Goal: Check status

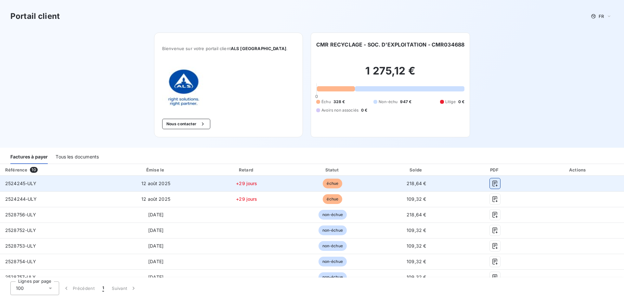
click at [492, 183] on icon "button" at bounding box center [494, 183] width 5 height 6
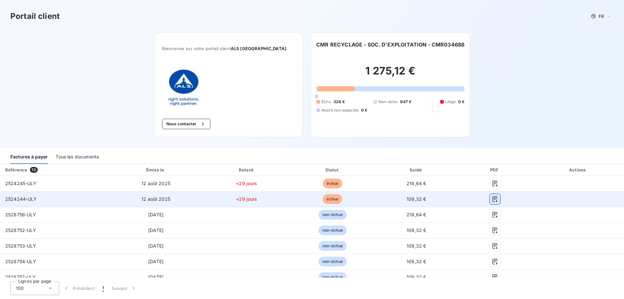
click at [492, 196] on icon "button" at bounding box center [495, 199] width 6 height 6
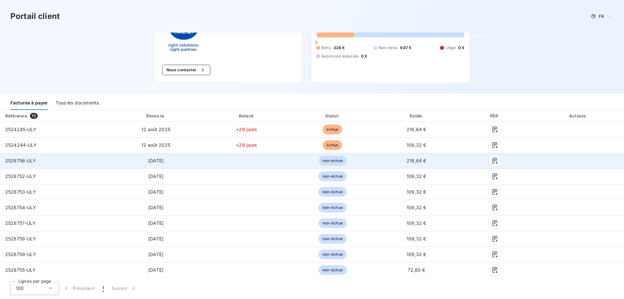
click at [509, 160] on div at bounding box center [495, 160] width 64 height 10
click at [558, 161] on td at bounding box center [578, 161] width 92 height 16
click at [542, 159] on td at bounding box center [578, 161] width 92 height 16
click at [340, 159] on span "non-échue" at bounding box center [332, 161] width 28 height 10
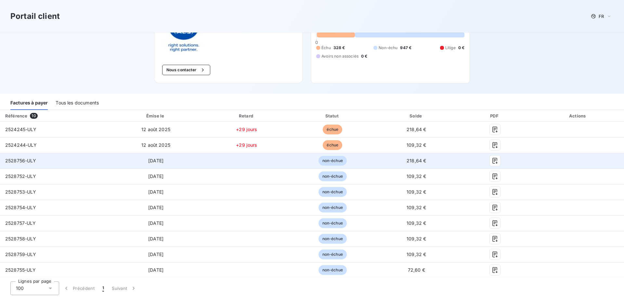
click at [340, 159] on span "non-échue" at bounding box center [332, 161] width 28 height 10
click at [413, 159] on span "218,64 €" at bounding box center [416, 161] width 19 height 6
click at [493, 161] on icon "button" at bounding box center [495, 160] width 6 height 6
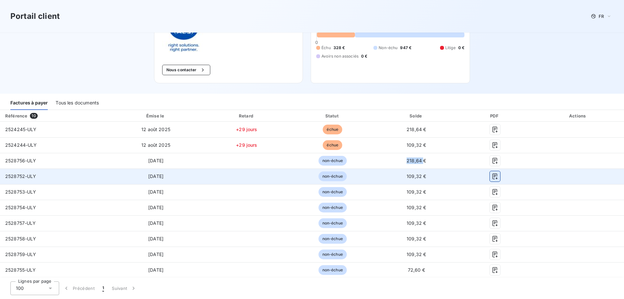
click at [492, 176] on icon "button" at bounding box center [495, 176] width 6 height 6
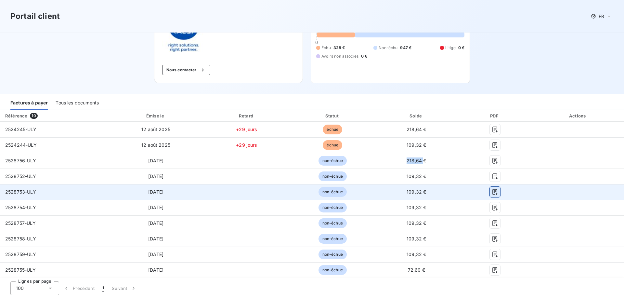
click at [491, 196] on button "button" at bounding box center [495, 192] width 10 height 10
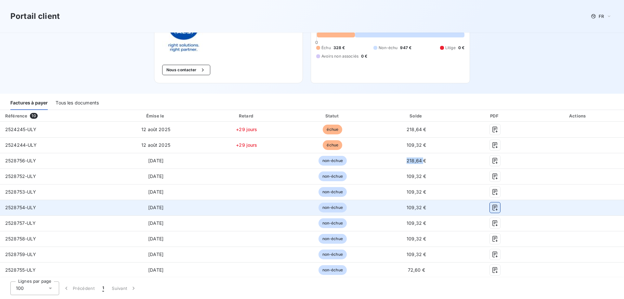
click at [492, 207] on icon "button" at bounding box center [494, 207] width 5 height 6
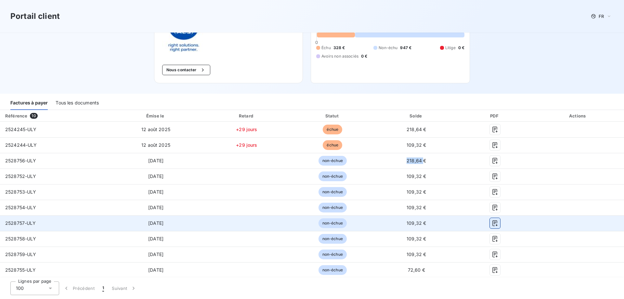
click at [494, 224] on icon "button" at bounding box center [495, 223] width 6 height 6
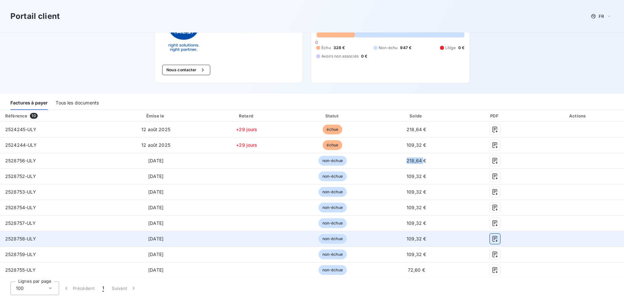
click at [492, 240] on icon "button" at bounding box center [495, 238] width 6 height 6
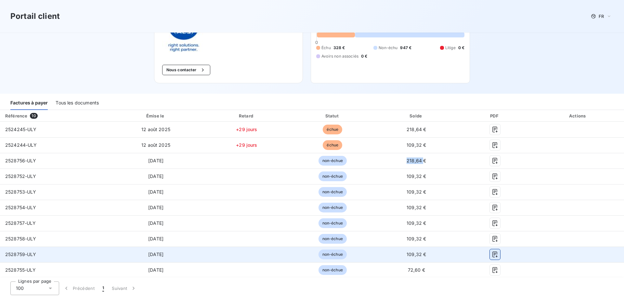
click at [492, 253] on icon "button" at bounding box center [495, 254] width 6 height 6
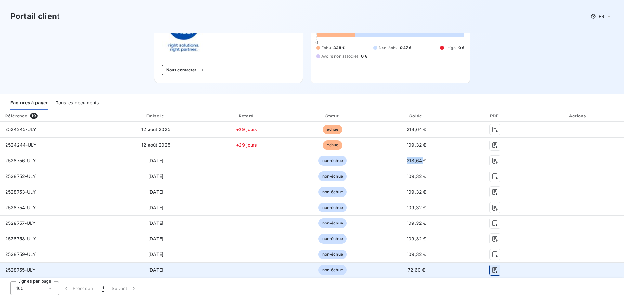
click at [492, 270] on icon "button" at bounding box center [494, 270] width 5 height 6
